Goal: Check status: Check status

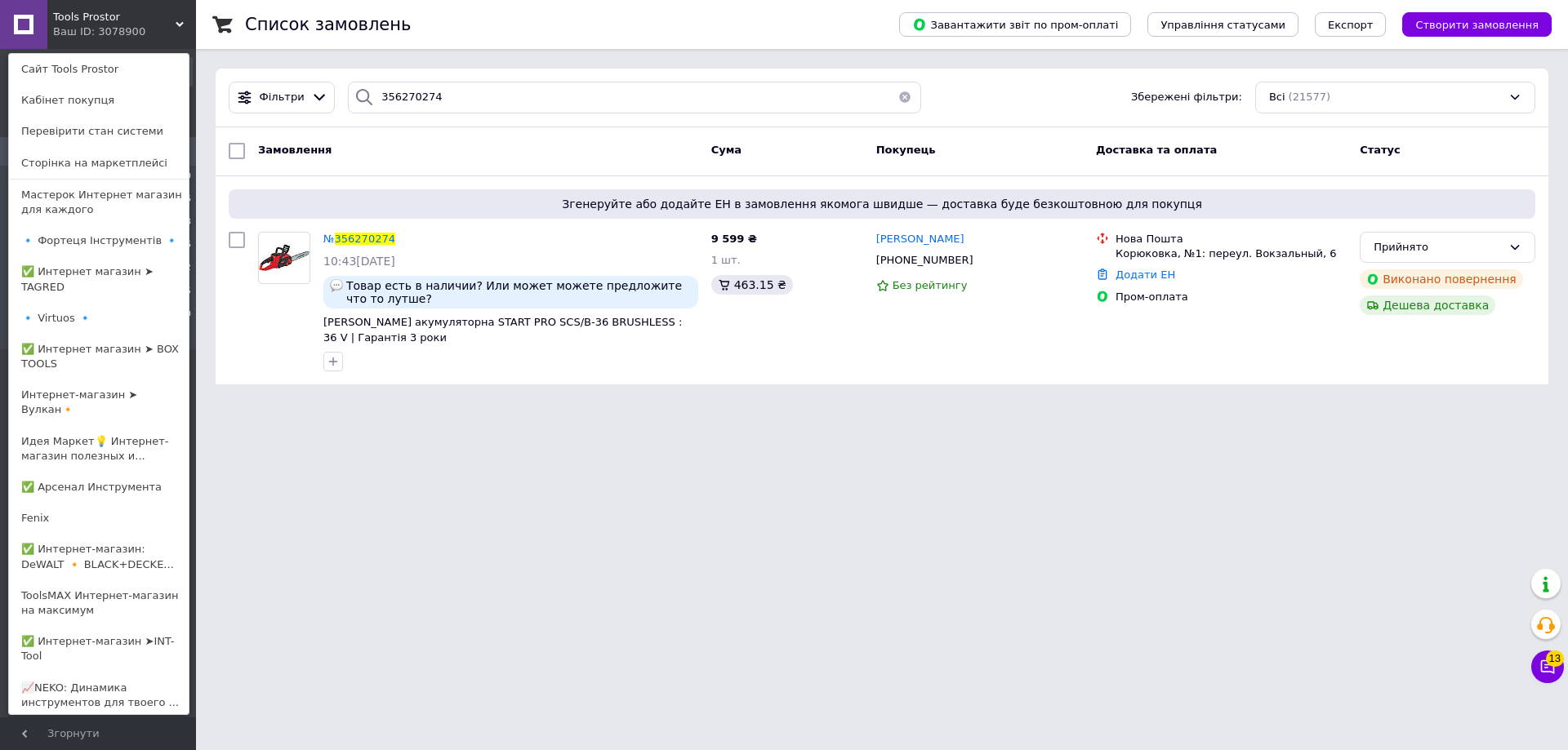
scroll to position [653, 0]
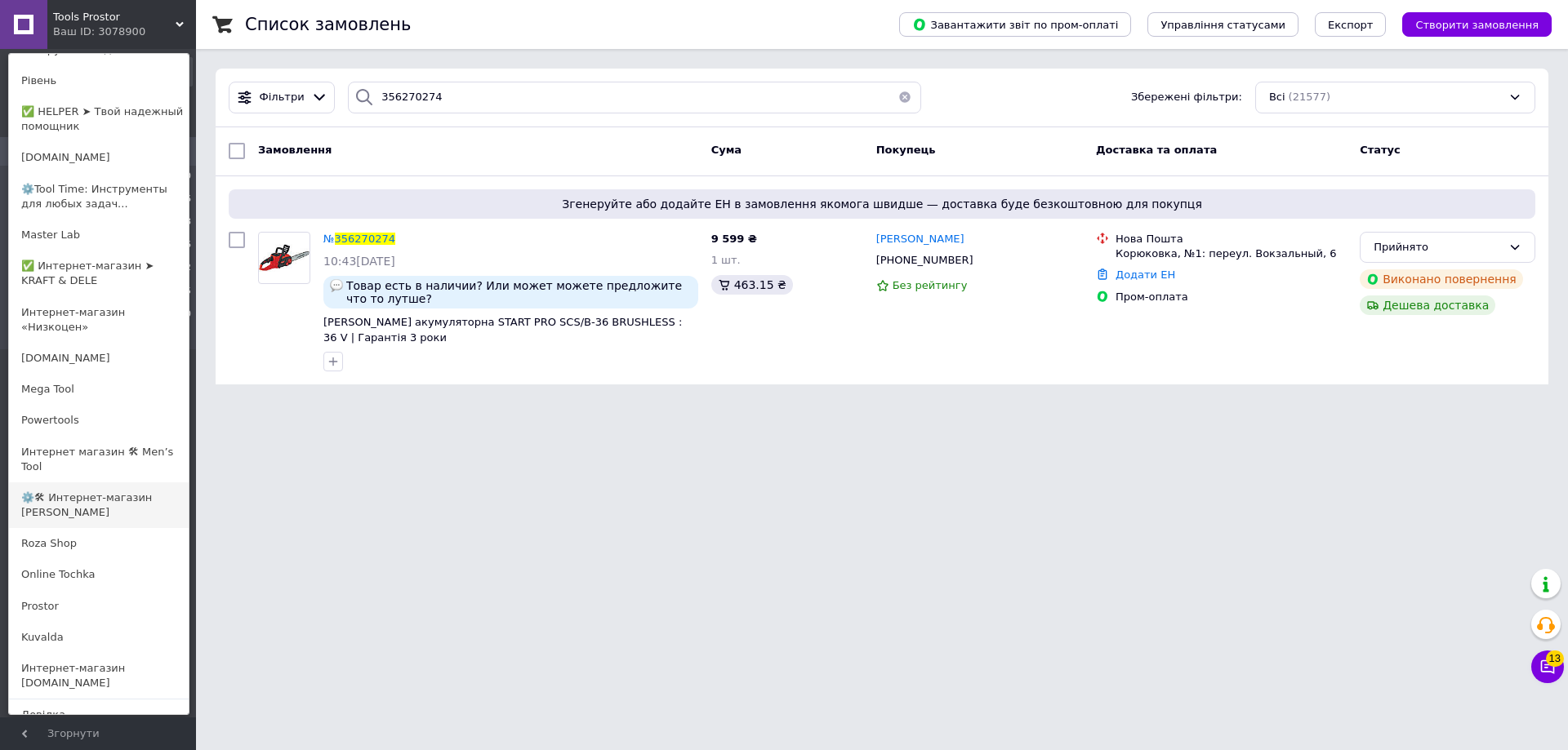
click at [60, 482] on link "⚙️🛠 Интернет-магазин ALORA" at bounding box center [98, 505] width 179 height 46
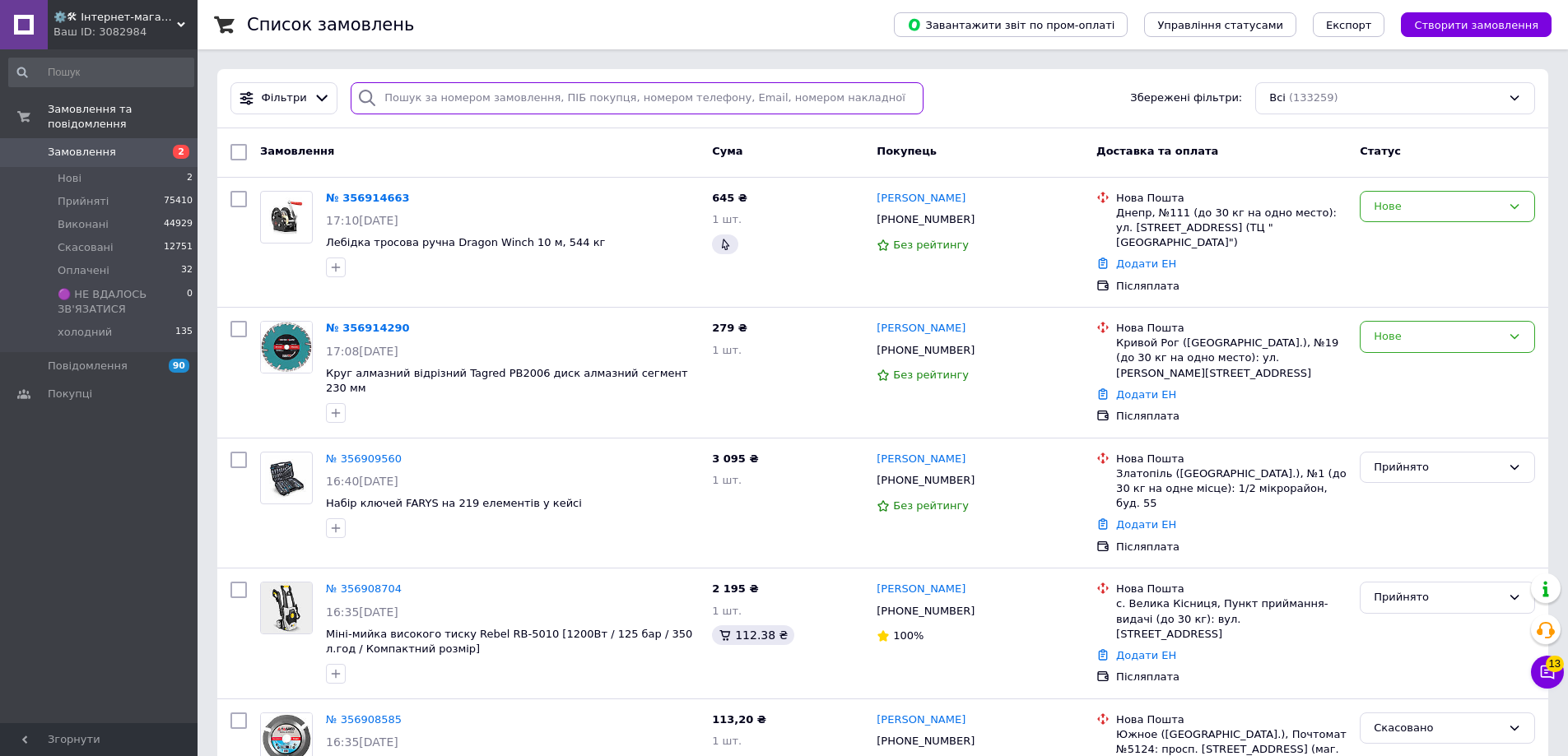
click at [529, 103] on input "search" at bounding box center [637, 98] width 573 height 32
paste input "[PHONE_NUMBER]"
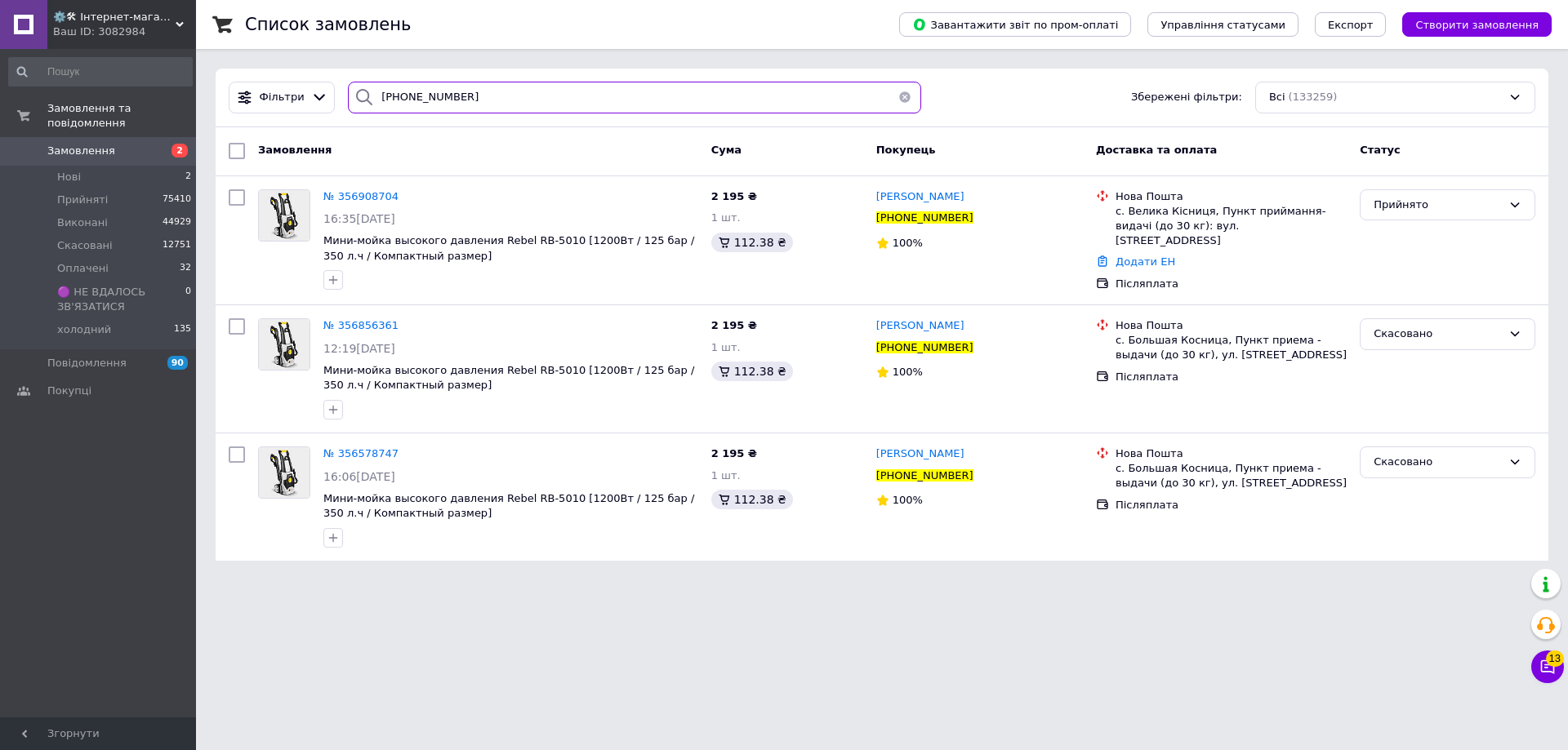
type input "[PHONE_NUMBER]"
click at [43, 657] on div "Замовлення та повідомлення Замовлення 2 Нові 2 Прийняті 75410 Виконані 44929 Ск…" at bounding box center [100, 385] width 201 height 673
